Goal: Information Seeking & Learning: Learn about a topic

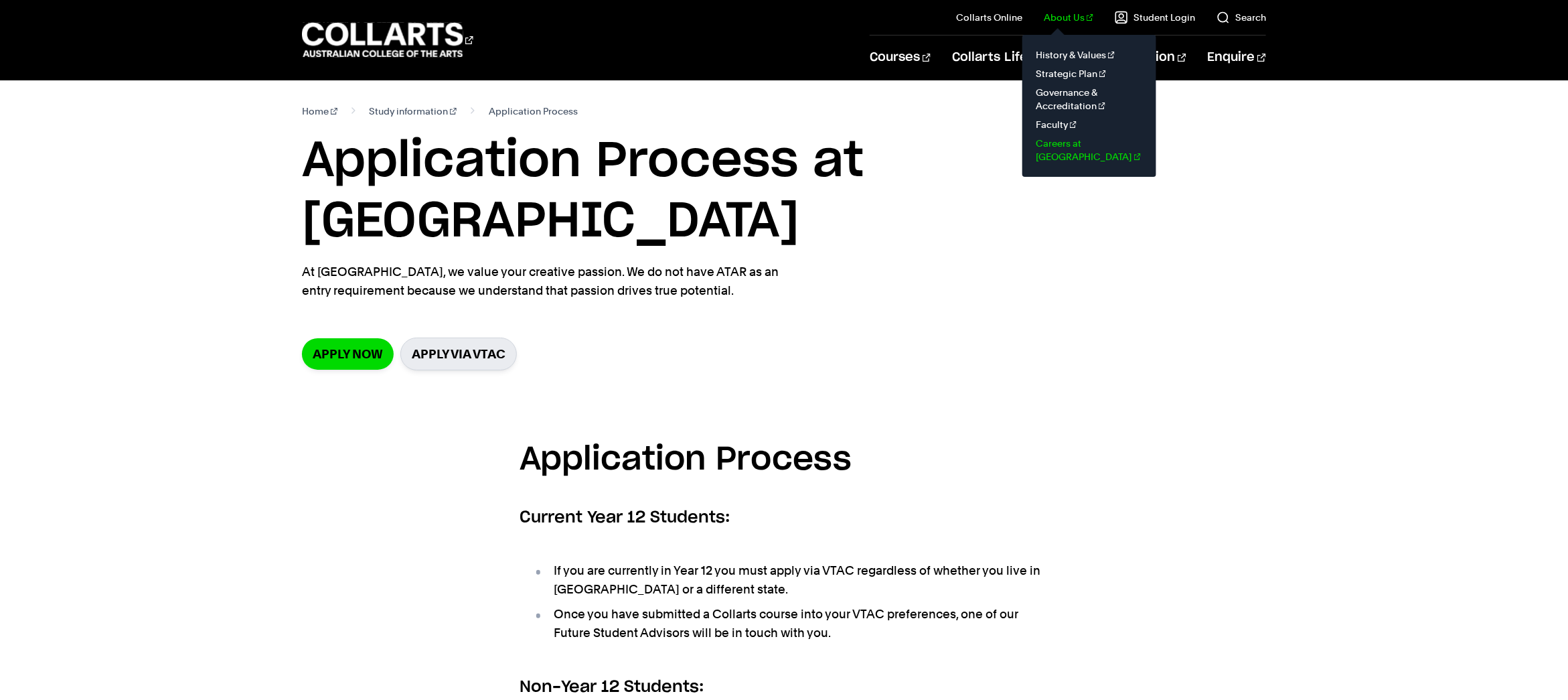
click at [1107, 142] on link "Careers at [GEOGRAPHIC_DATA]" at bounding box center [1089, 150] width 112 height 32
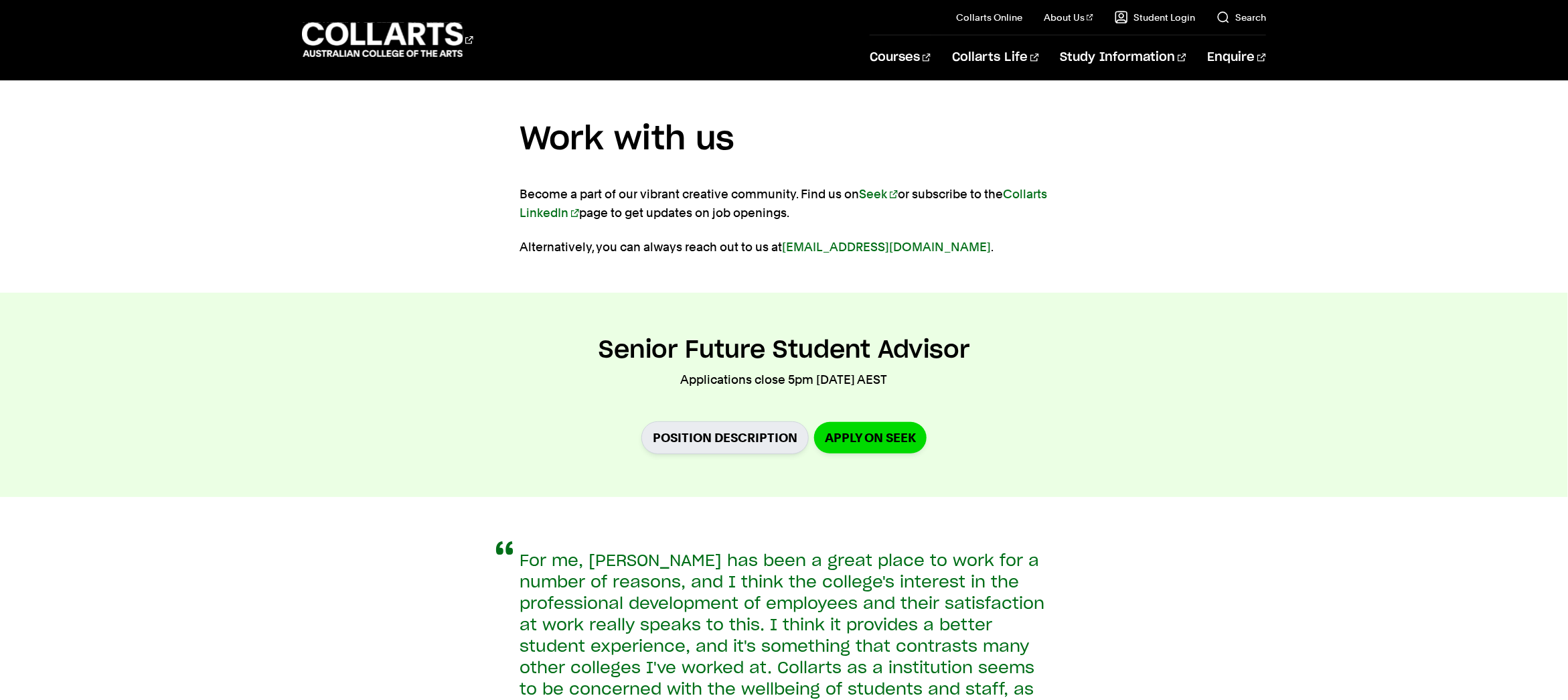
scroll to position [981, 0]
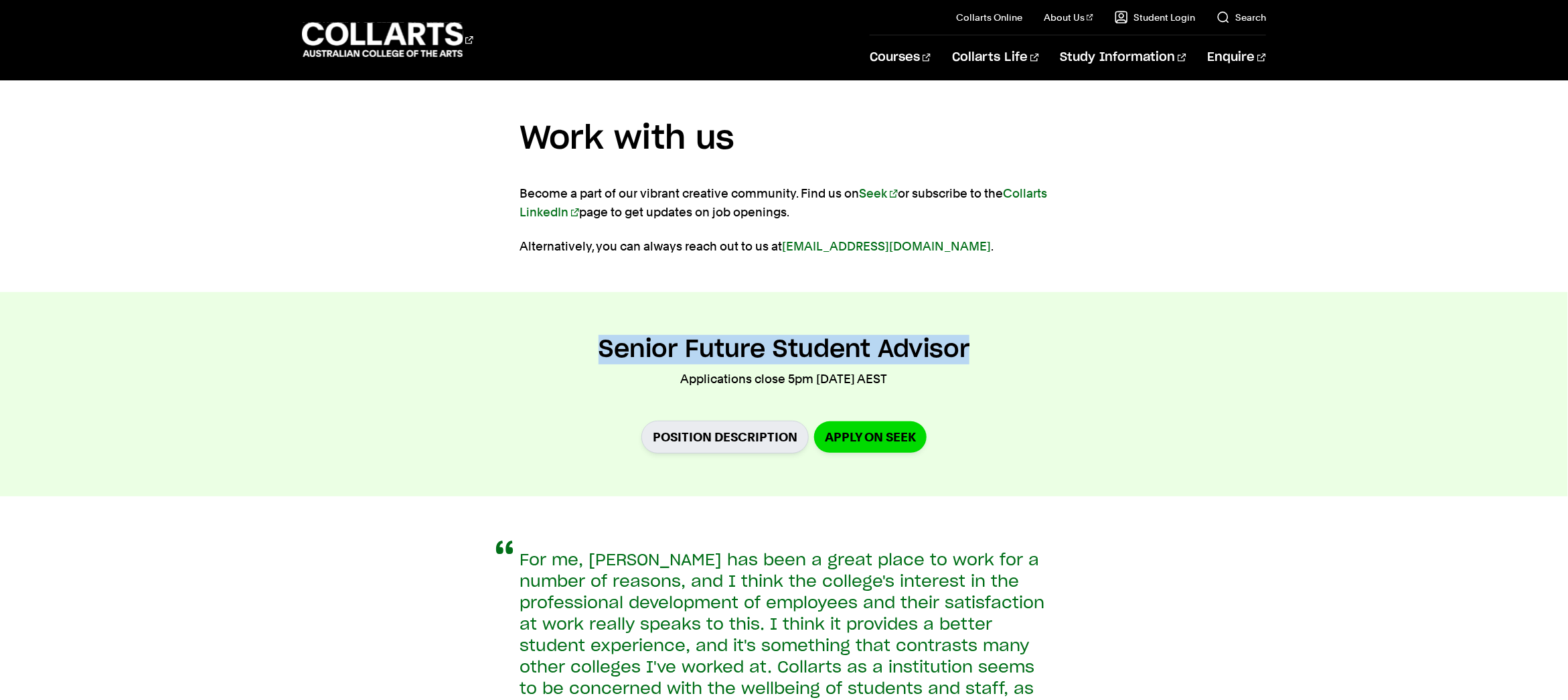
drag, startPoint x: 986, startPoint y: 356, endPoint x: 636, endPoint y: 349, distance: 350.1
click at [591, 347] on div "Senior Future Student Advisor Applications close 5pm Friday 5 September 2025 AE…" at bounding box center [784, 394] width 1231 height 119
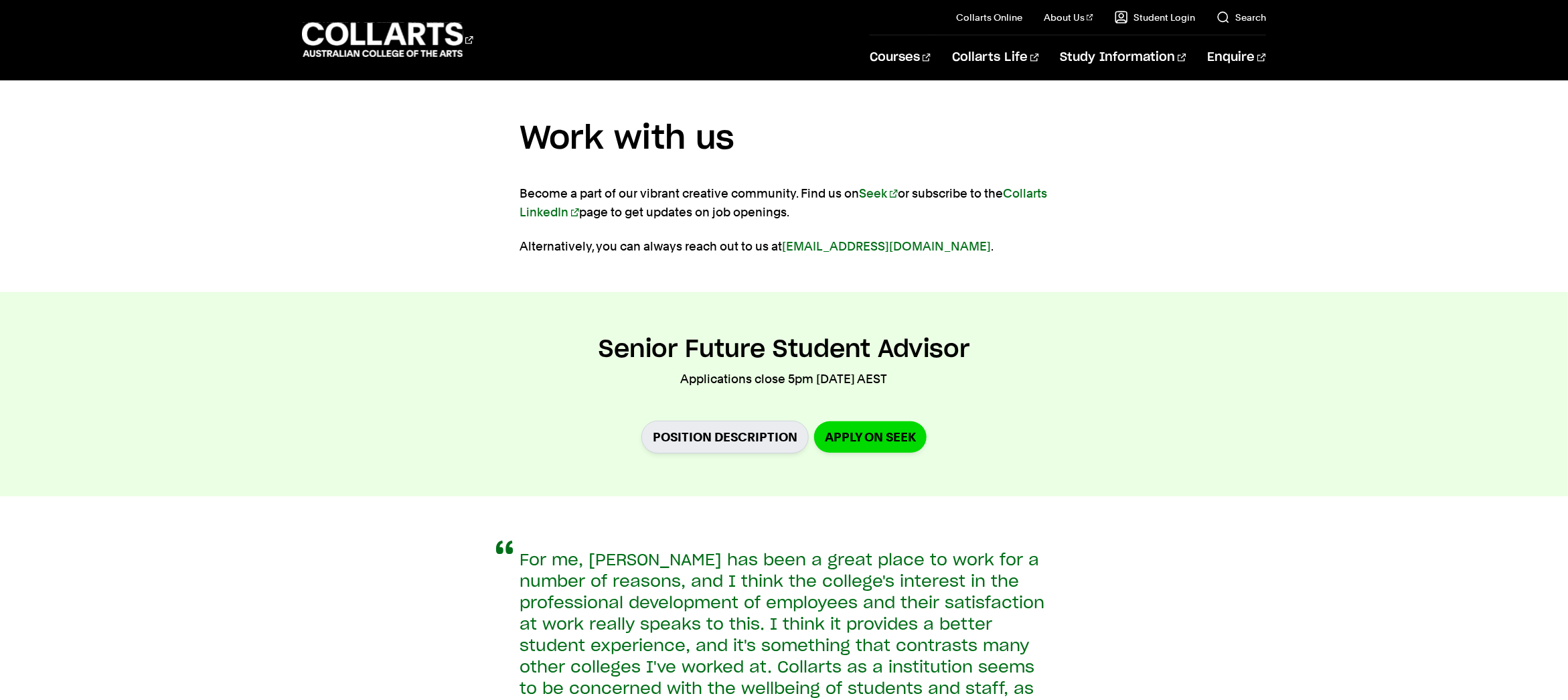
click at [985, 423] on div "Position Description Apply on Seek" at bounding box center [784, 429] width 964 height 49
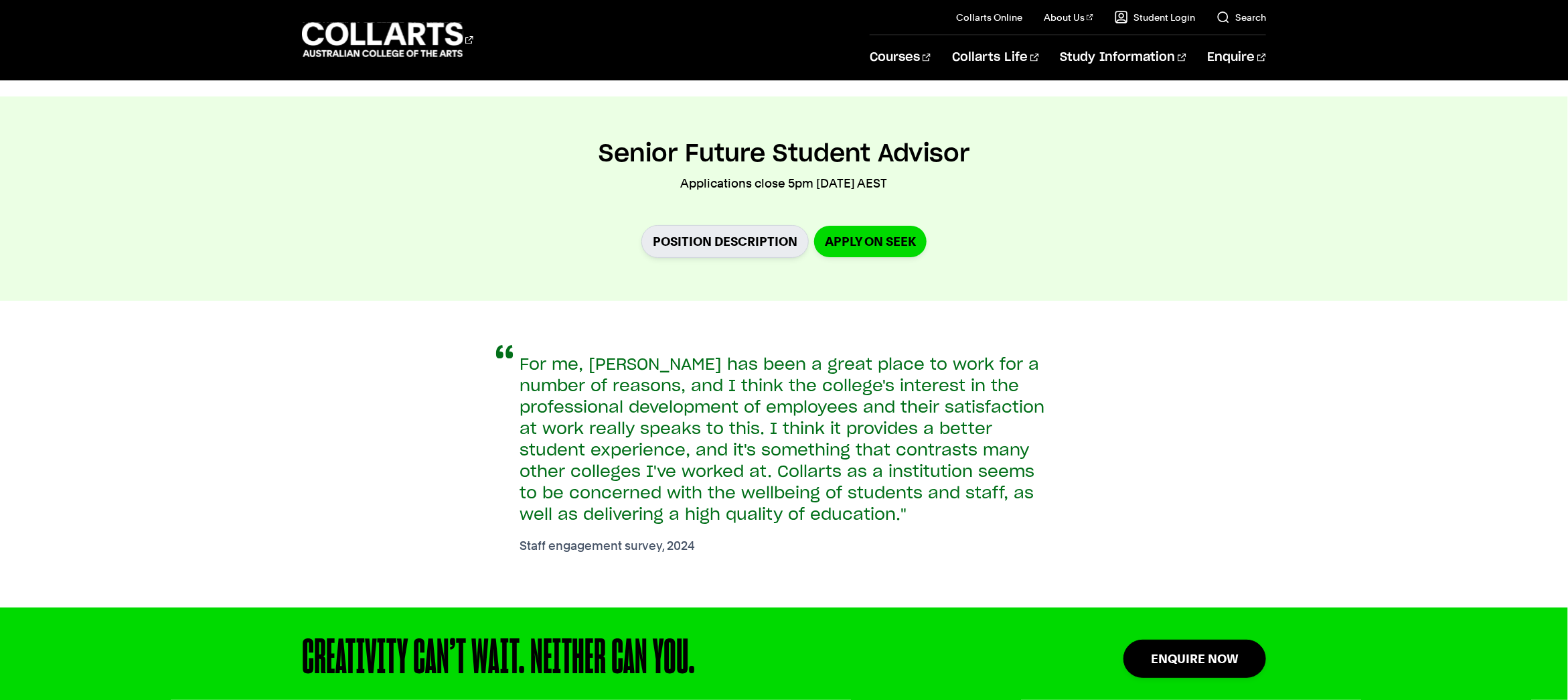
scroll to position [1189, 0]
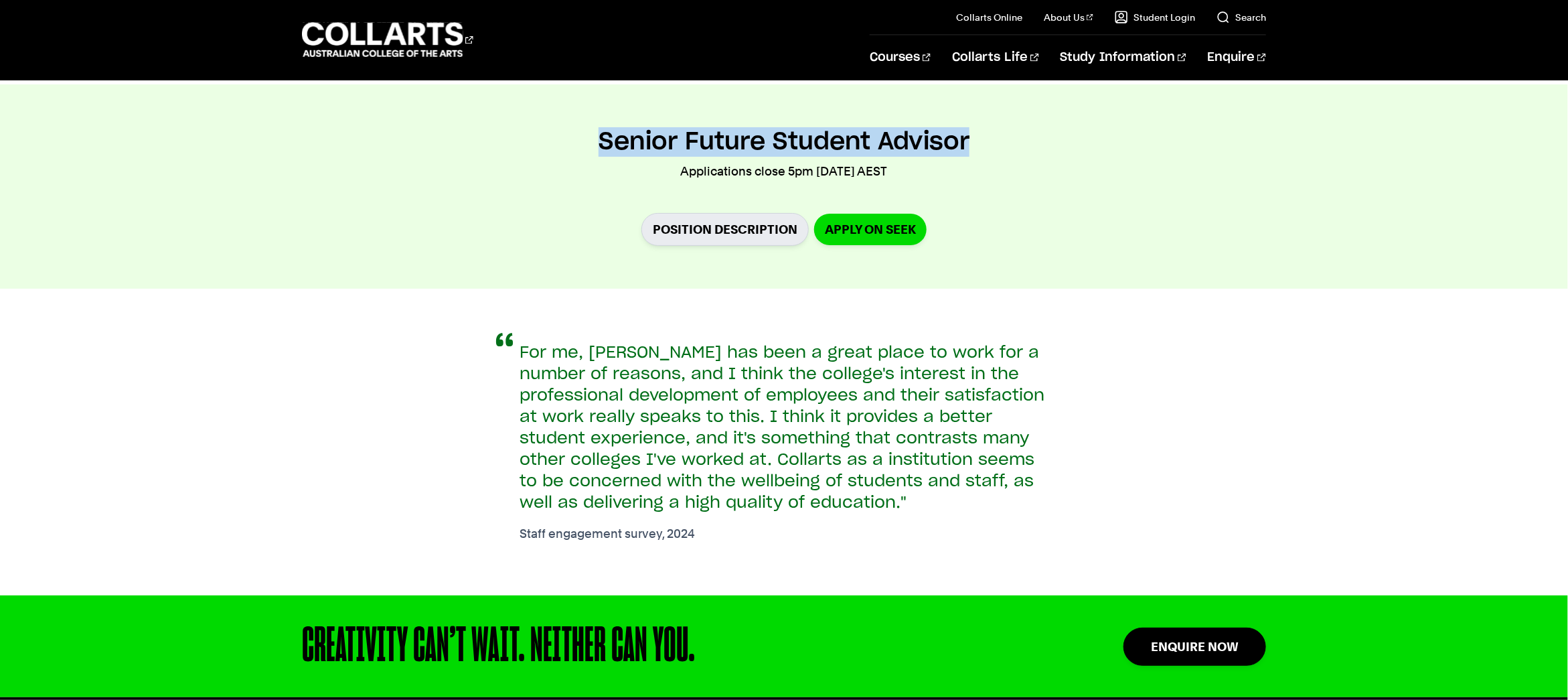
drag, startPoint x: 980, startPoint y: 144, endPoint x: 587, endPoint y: 136, distance: 393.1
click at [583, 136] on div "Senior Future Student Advisor Applications close 5pm Tuesday 9 September 2025 A…" at bounding box center [784, 186] width 1231 height 119
click at [762, 240] on link "Position Description" at bounding box center [725, 229] width 168 height 33
click at [890, 237] on link "Apply on Seek" at bounding box center [870, 229] width 112 height 31
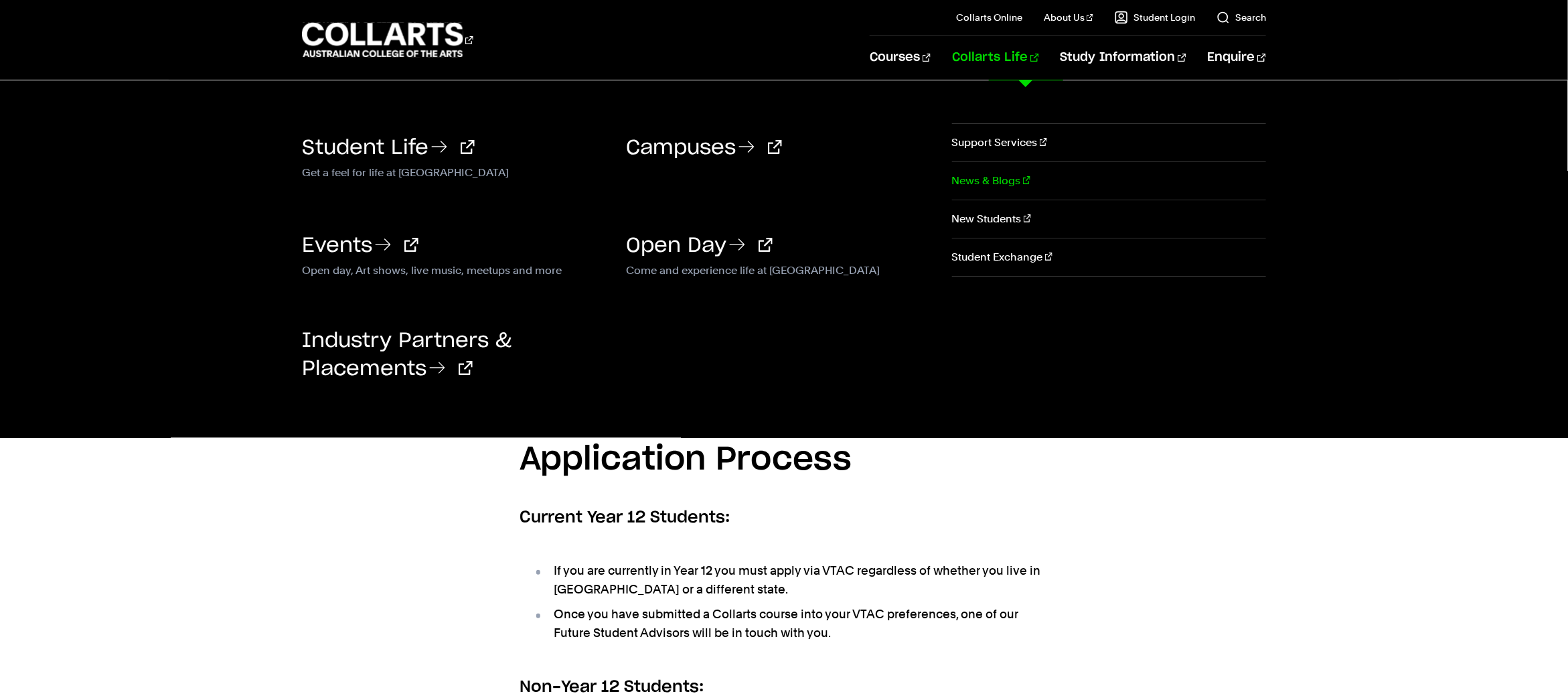
click at [985, 180] on link "News & Blogs" at bounding box center [1109, 181] width 314 height 37
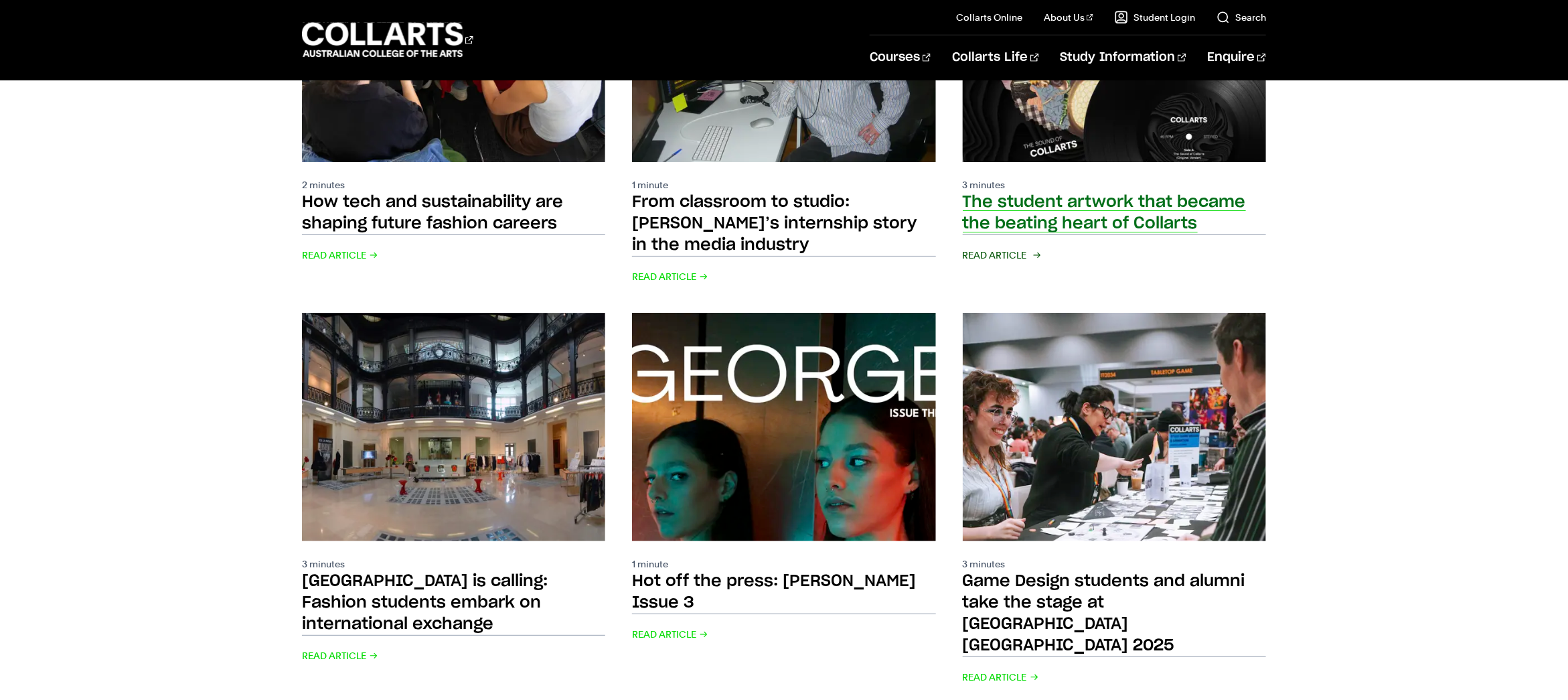
scroll to position [854, 0]
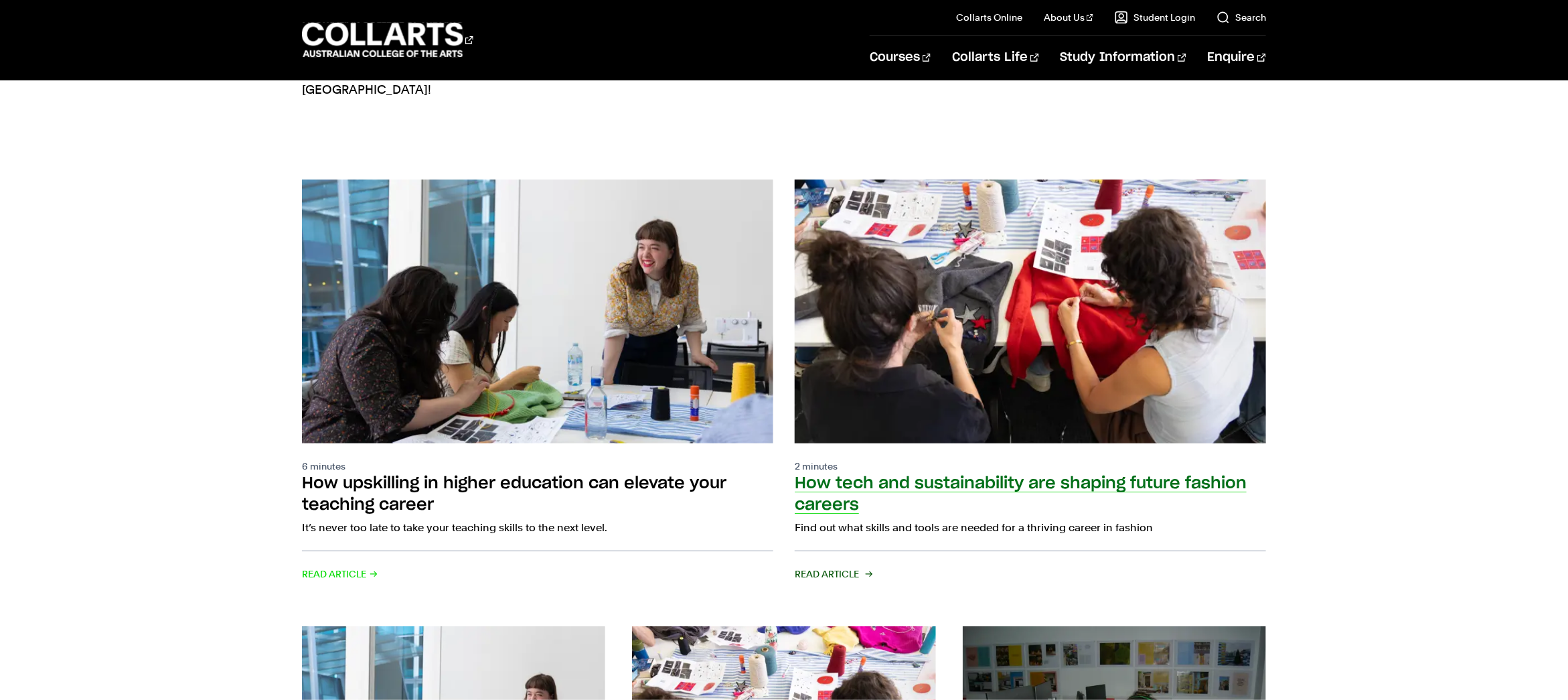
scroll to position [141, 0]
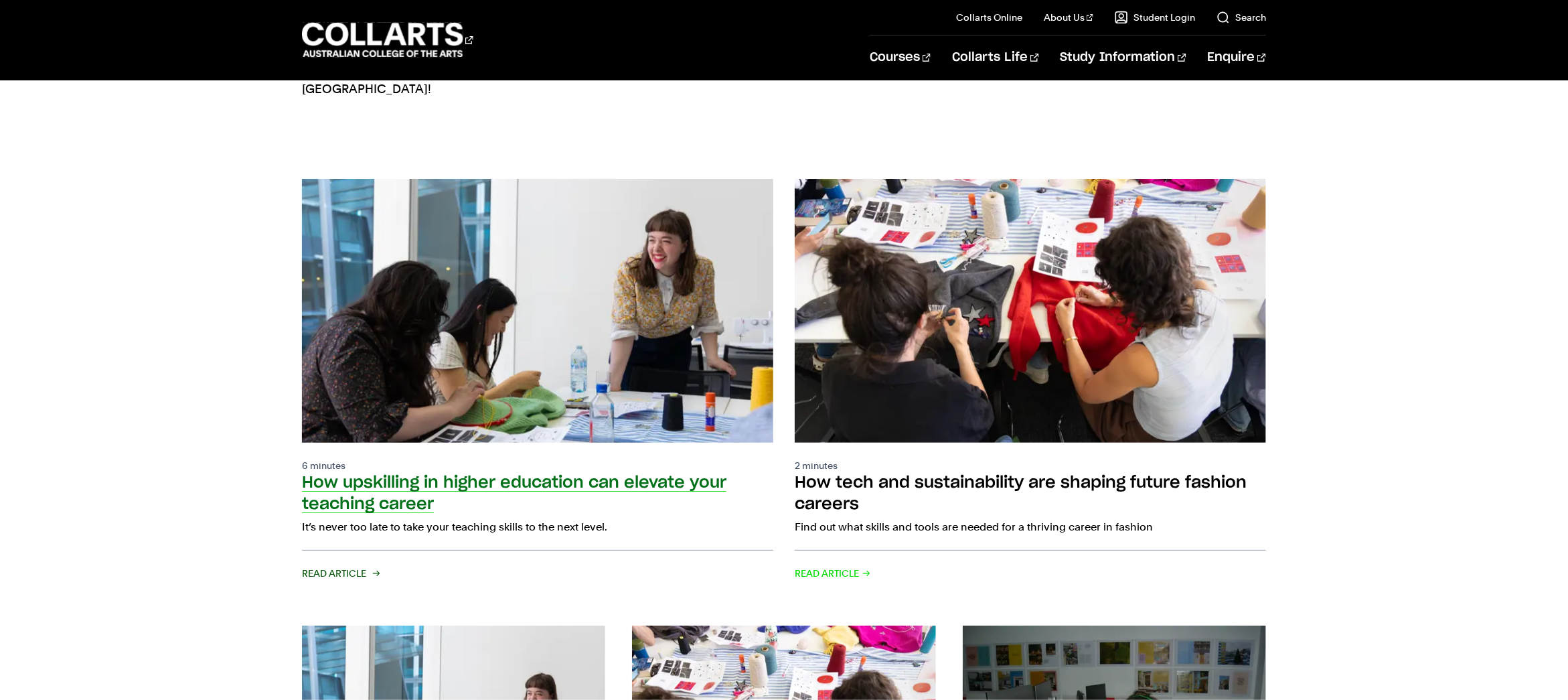
click at [658, 186] on img at bounding box center [538, 310] width 518 height 290
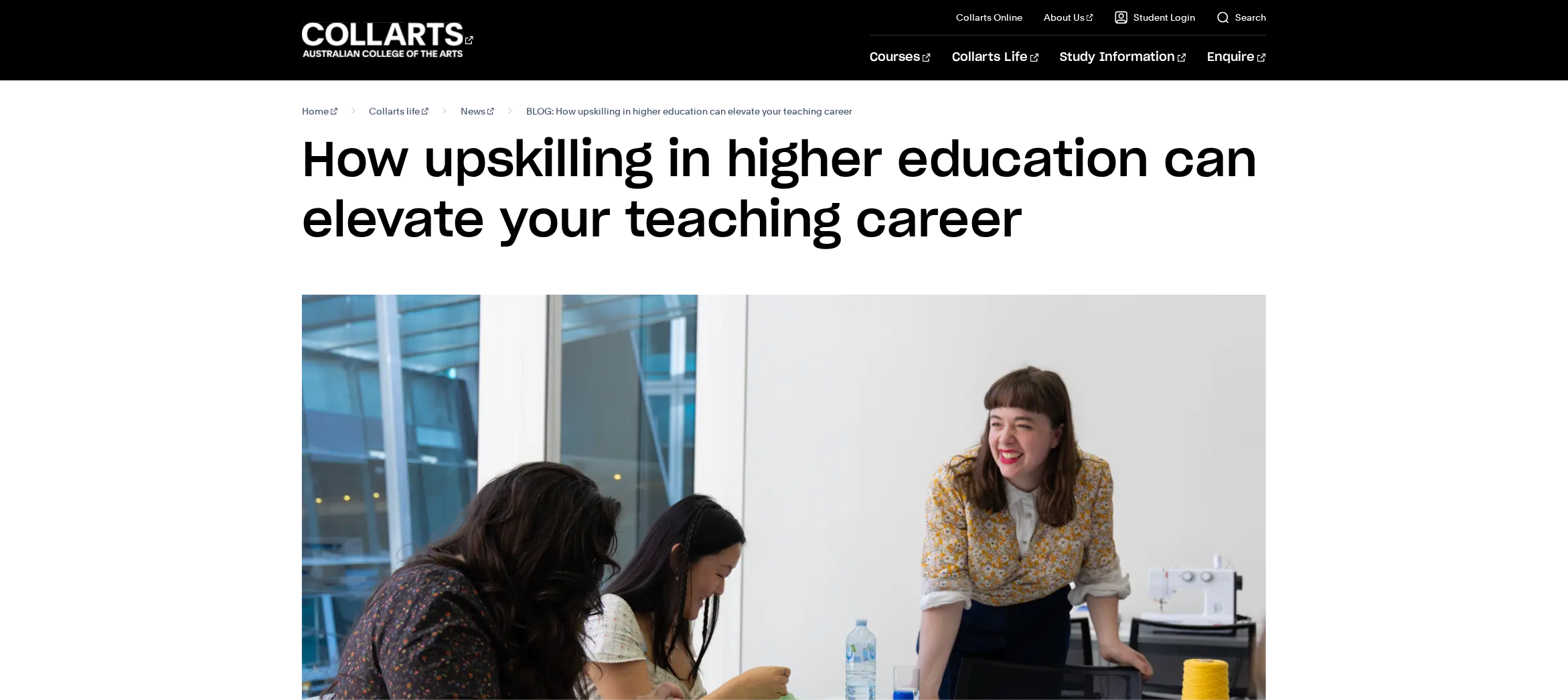
drag, startPoint x: 1038, startPoint y: 213, endPoint x: 239, endPoint y: 170, distance: 800.2
click at [239, 171] on div "Home Collarts life News BLOG: How upskilling in higher education can elevate yo…" at bounding box center [784, 187] width 1231 height 214
drag, startPoint x: 576, startPoint y: 180, endPoint x: 574, endPoint y: 187, distance: 7.3
click at [575, 180] on h1 "How upskilling in higher education can elevate your teaching career" at bounding box center [784, 191] width 964 height 121
